Goal: Task Accomplishment & Management: Complete application form

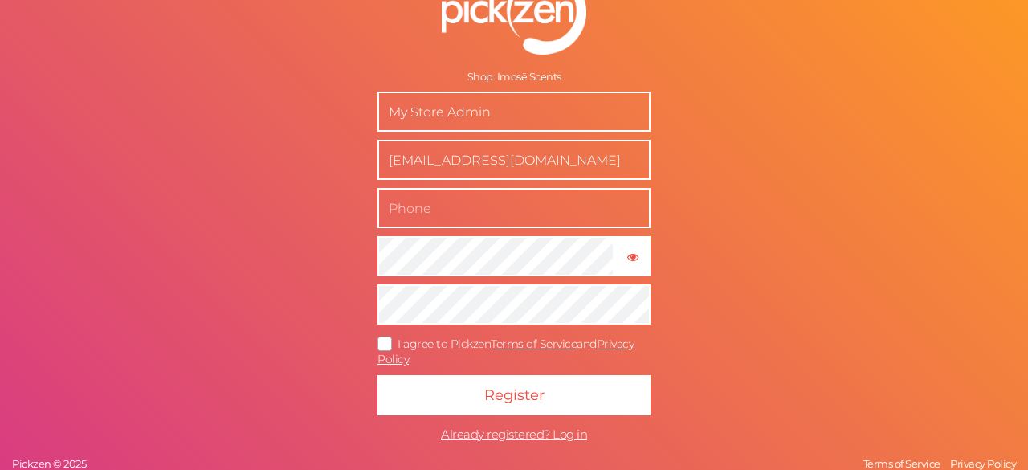
click at [437, 211] on input "text" at bounding box center [513, 208] width 273 height 40
click at [616, 259] on tooltip "× Show password" at bounding box center [632, 256] width 33 height 12
click at [380, 344] on icon at bounding box center [386, 343] width 26 height 9
click at [0, 0] on input "I agree to Pickzen Terms of Service and Privacy Policy ." at bounding box center [0, 0] width 0 height 0
click at [381, 344] on icon at bounding box center [385, 344] width 9 height 0
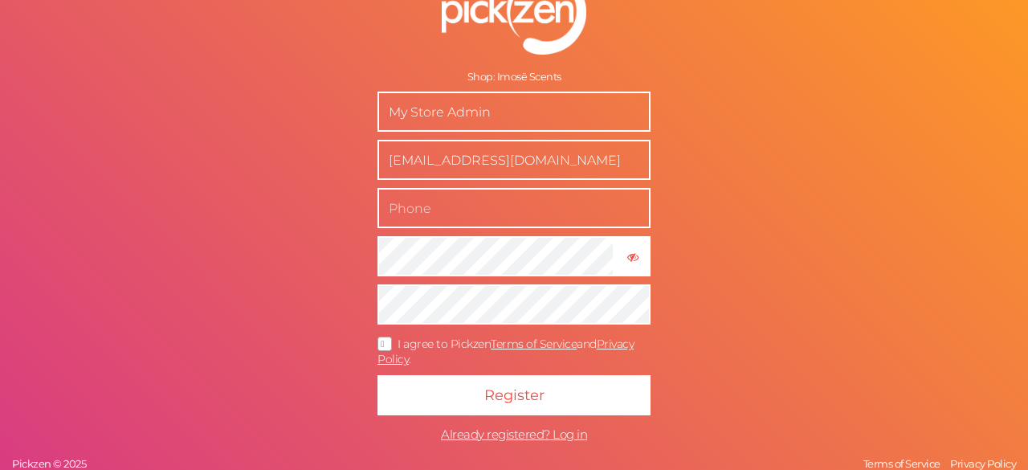
click at [0, 0] on input "I agree to Pickzen Terms of Service and Privacy Policy ." at bounding box center [0, 0] width 0 height 0
click at [380, 344] on icon at bounding box center [386, 343] width 26 height 9
click at [0, 0] on input "I agree to Pickzen Terms of Service and Privacy Policy ." at bounding box center [0, 0] width 0 height 0
click at [381, 344] on icon at bounding box center [385, 344] width 9 height 0
click at [0, 0] on input "I agree to Pickzen Terms of Service and Privacy Policy ." at bounding box center [0, 0] width 0 height 0
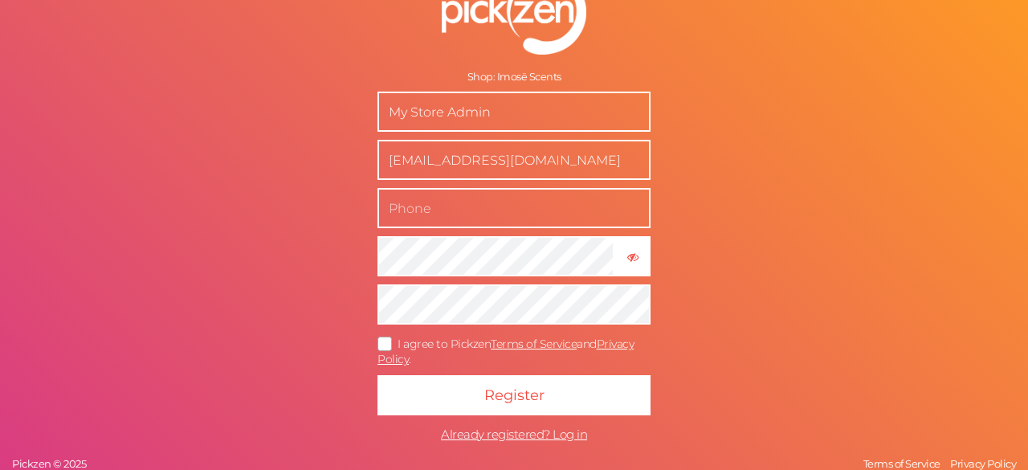
click at [380, 344] on icon at bounding box center [386, 343] width 26 height 9
click at [0, 0] on input "I agree to Pickzen Terms of Service and Privacy Policy ." at bounding box center [0, 0] width 0 height 0
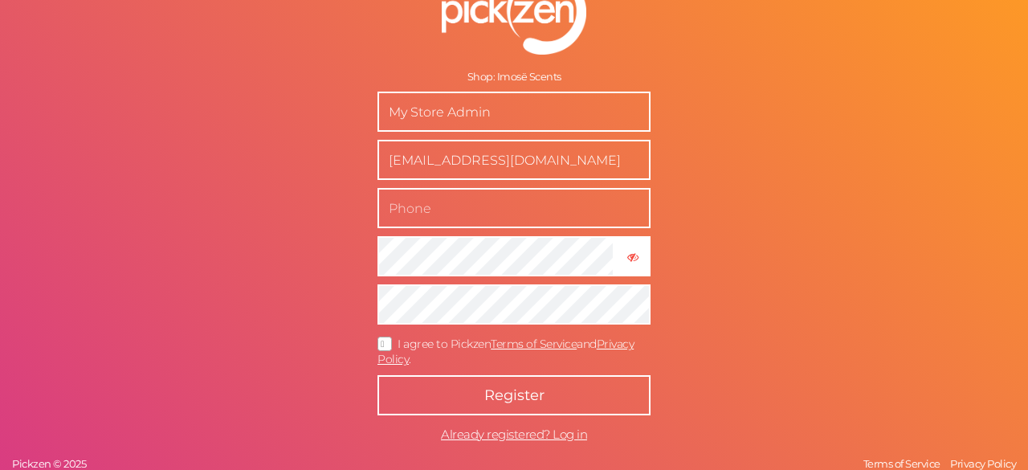
click at [470, 378] on button "Register" at bounding box center [513, 395] width 273 height 40
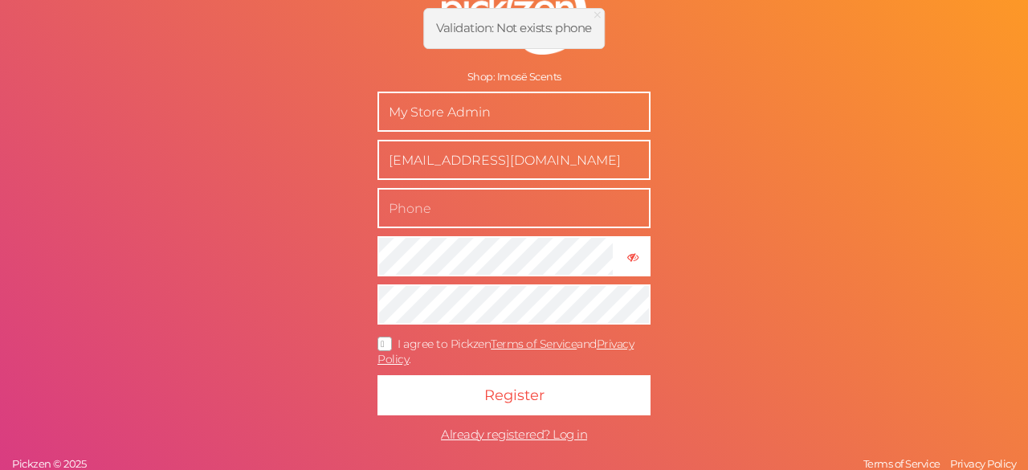
click at [479, 214] on input "text" at bounding box center [513, 208] width 273 height 40
click at [293, 134] on div "Shop: Imosë Scents My Store Admin [EMAIL_ADDRESS][DOMAIN_NAME] × Hide password …" at bounding box center [514, 235] width 1028 height 470
click at [493, 169] on input "[EMAIL_ADDRESS][DOMAIN_NAME]" at bounding box center [513, 160] width 273 height 40
click at [494, 109] on input "My Store Admin" at bounding box center [513, 112] width 273 height 40
click at [599, 14] on span "×" at bounding box center [597, 14] width 11 height 23
